Goal: Task Accomplishment & Management: Manage account settings

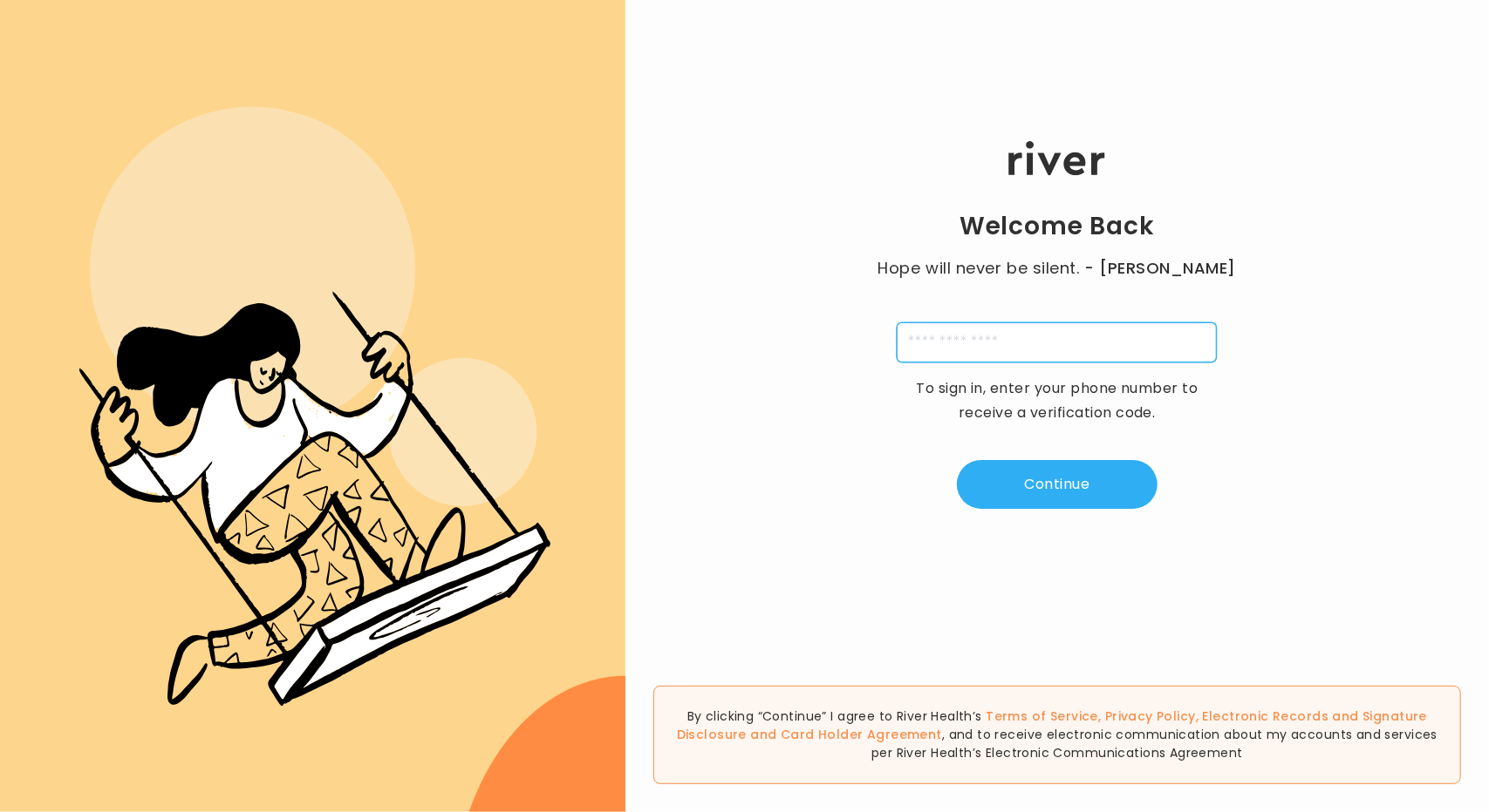
click at [1074, 350] on input "tel" at bounding box center [1056, 342] width 320 height 40
paste input "**********"
type input "**********"
type input "*"
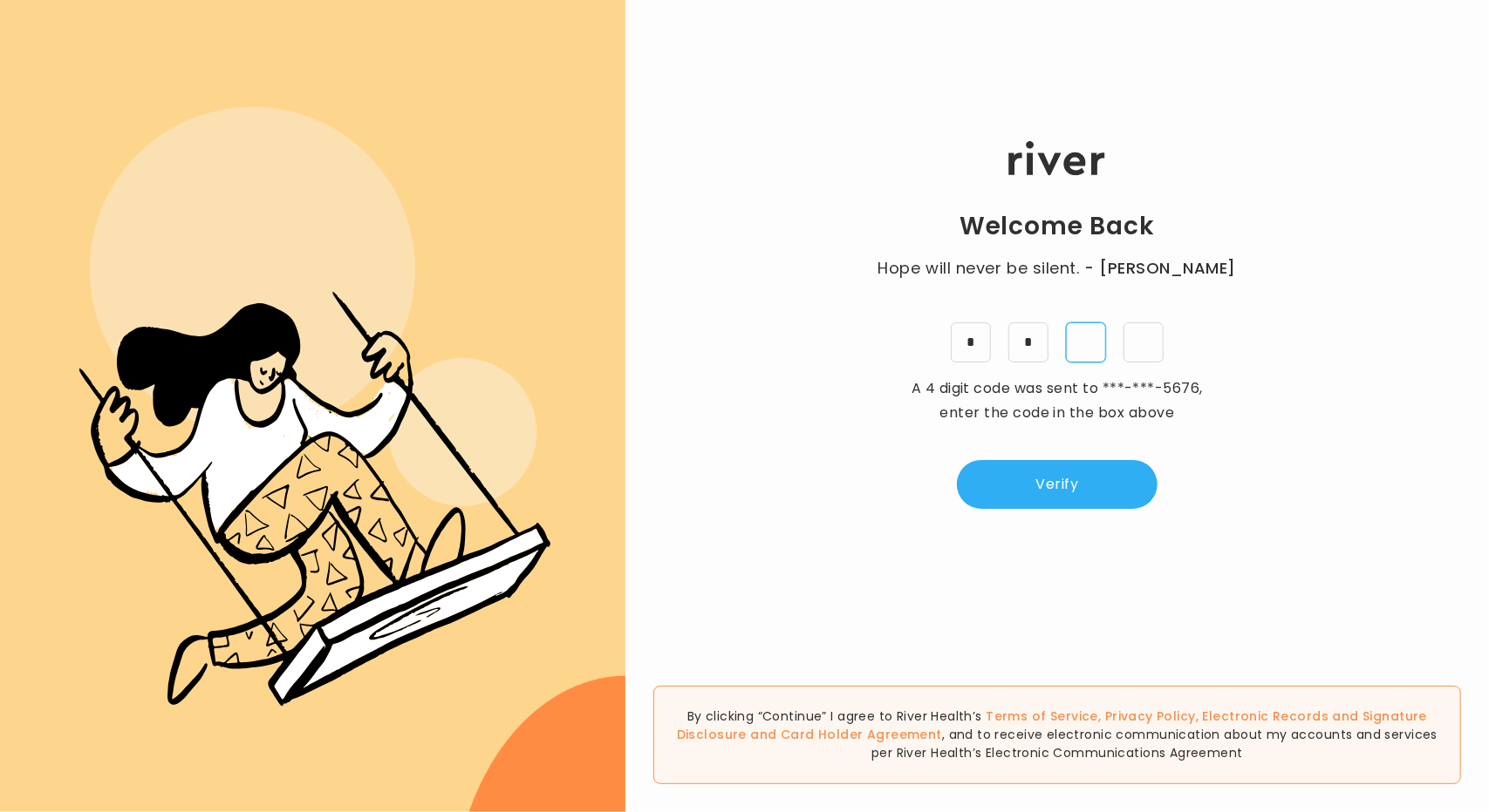
type input "*"
click at [1092, 469] on button "Verify" at bounding box center [1056, 484] width 200 height 49
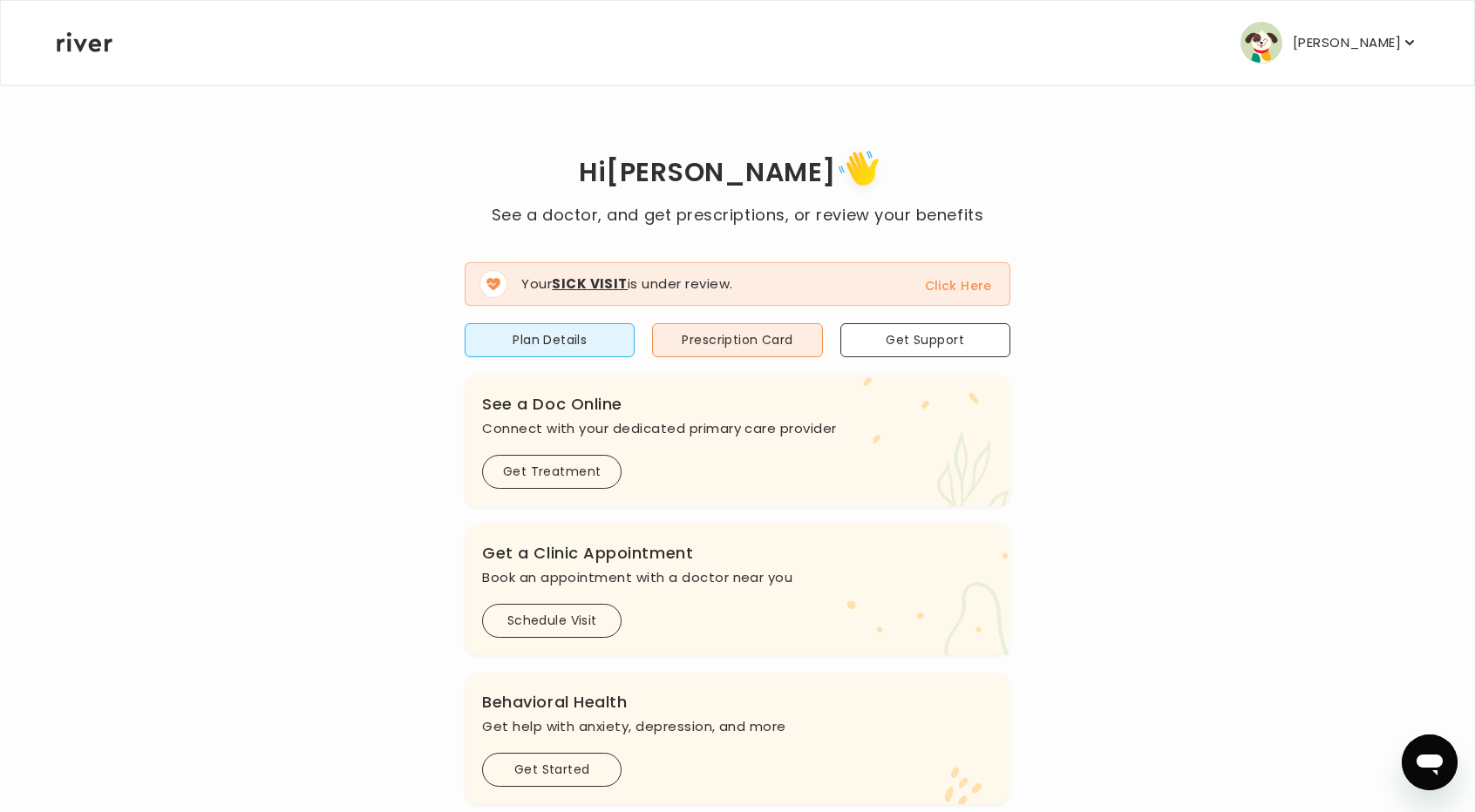
click at [1402, 52] on button "[PERSON_NAME]" at bounding box center [1329, 43] width 177 height 42
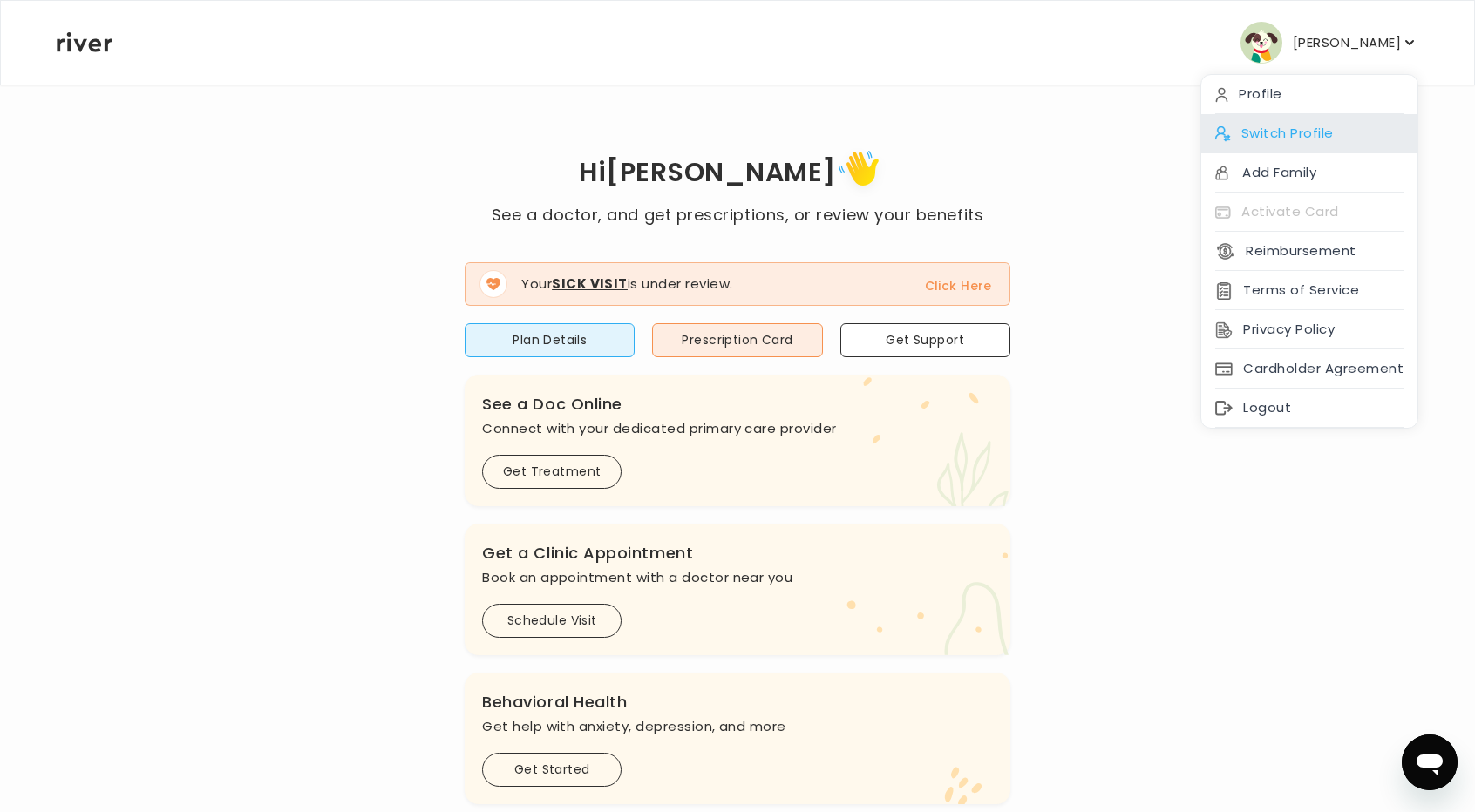
click at [1317, 131] on div "Switch Profile" at bounding box center [1309, 133] width 216 height 39
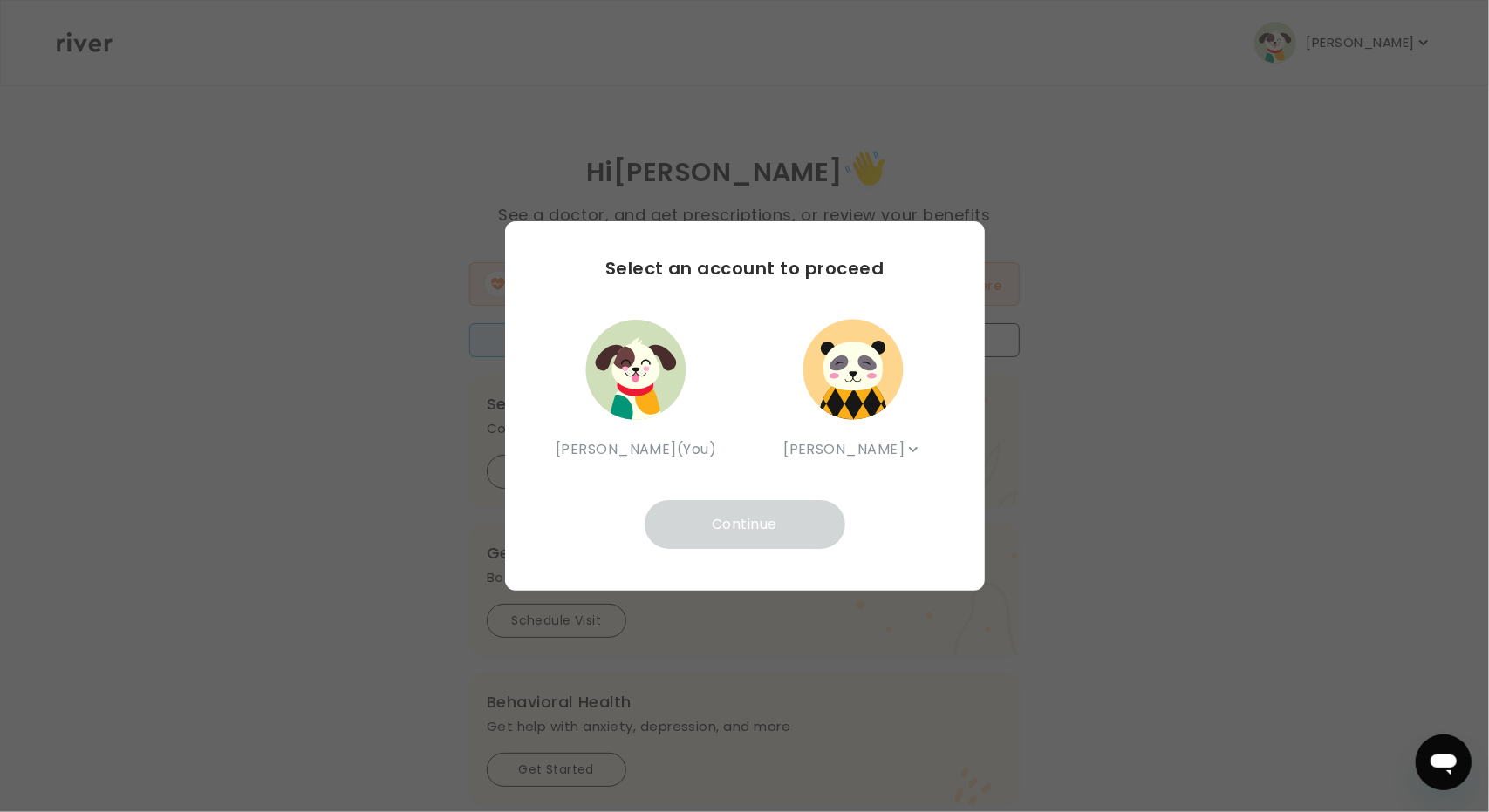
click at [857, 393] on img "button" at bounding box center [853, 369] width 105 height 105
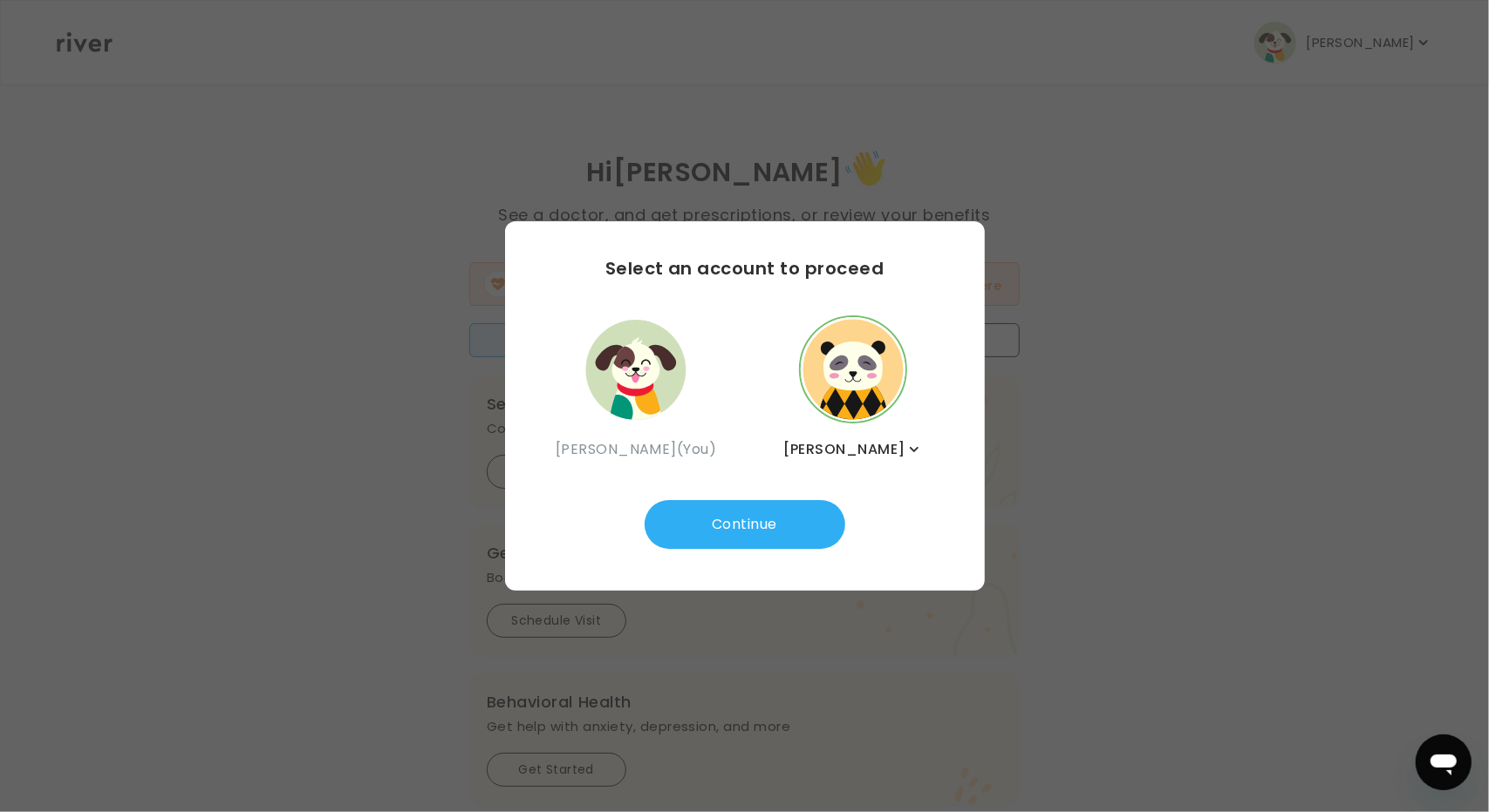
click at [905, 444] on icon "button" at bounding box center [913, 449] width 17 height 17
click at [942, 398] on div "Select an account to proceed [PERSON_NAME] (You) [PERSON_NAME] [PERSON_NAME] Sa…" at bounding box center [745, 406] width 480 height 369
click at [910, 445] on icon "button" at bounding box center [913, 449] width 17 height 17
click at [927, 531] on div "[PERSON_NAME]" at bounding box center [874, 528] width 204 height 39
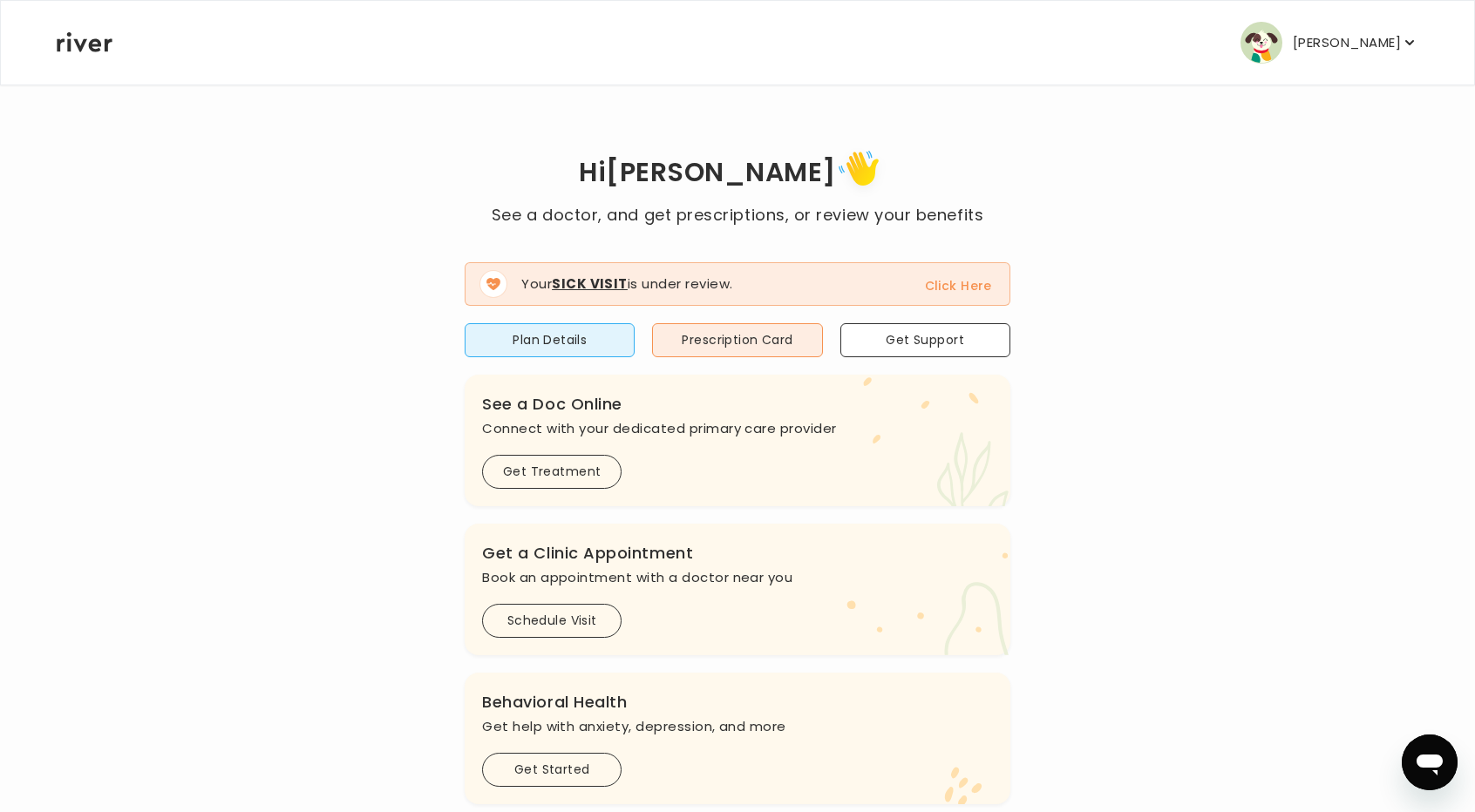
click at [1346, 49] on p "[PERSON_NAME]" at bounding box center [1346, 43] width 108 height 24
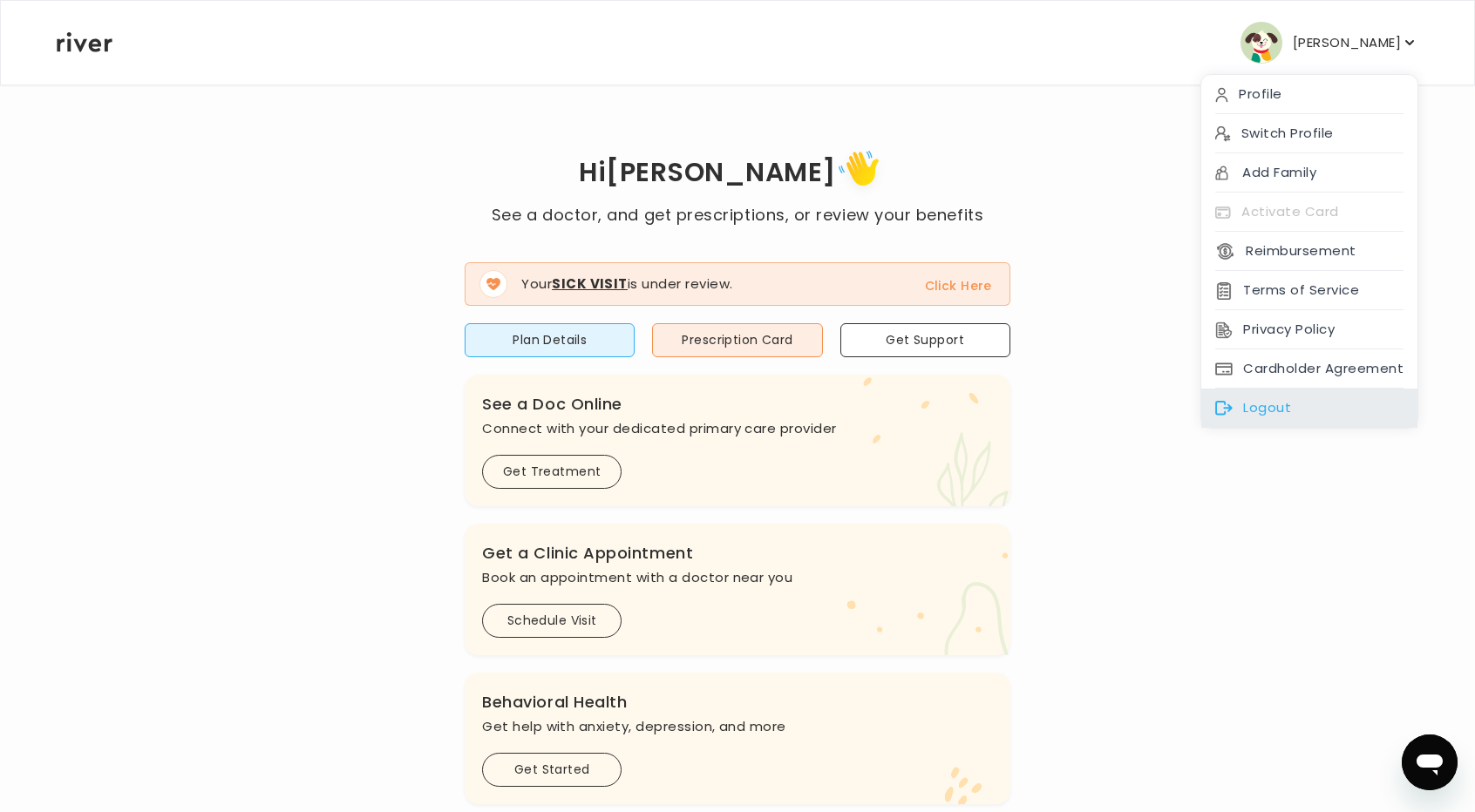
click at [1257, 399] on div "Logout" at bounding box center [1309, 407] width 216 height 39
